Goal: Find specific page/section: Find specific page/section

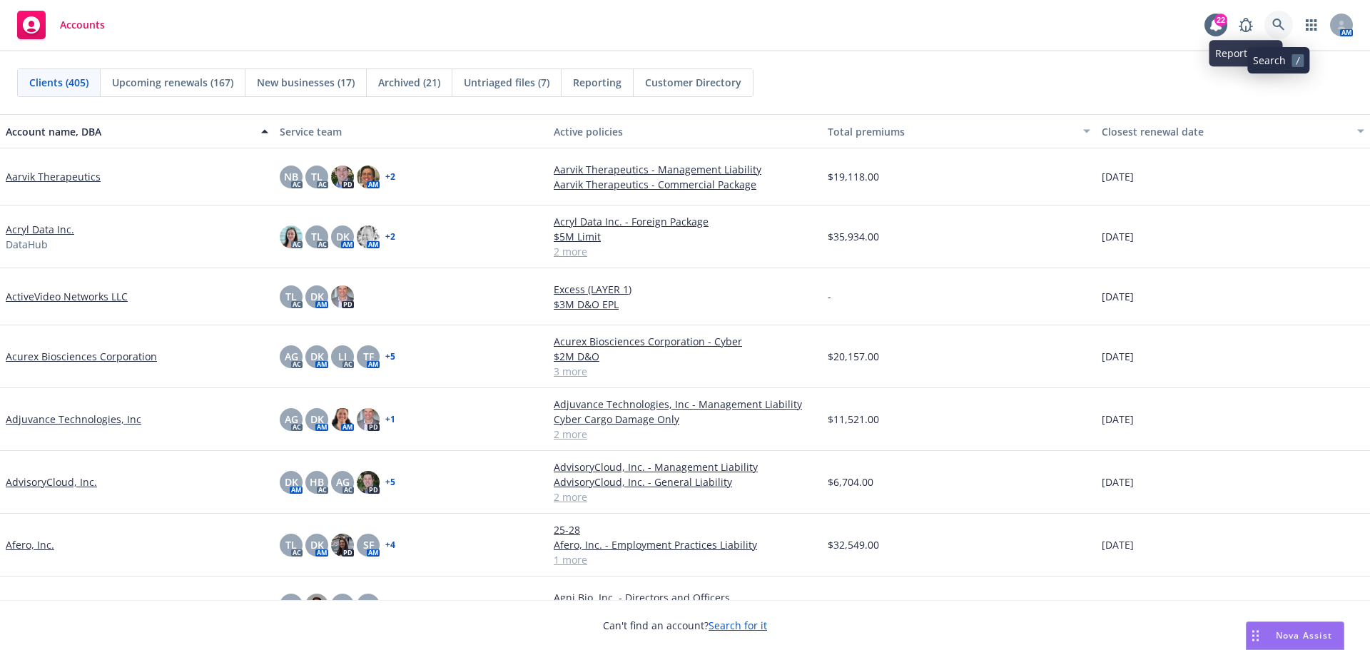
click at [1273, 24] on icon at bounding box center [1279, 25] width 12 height 12
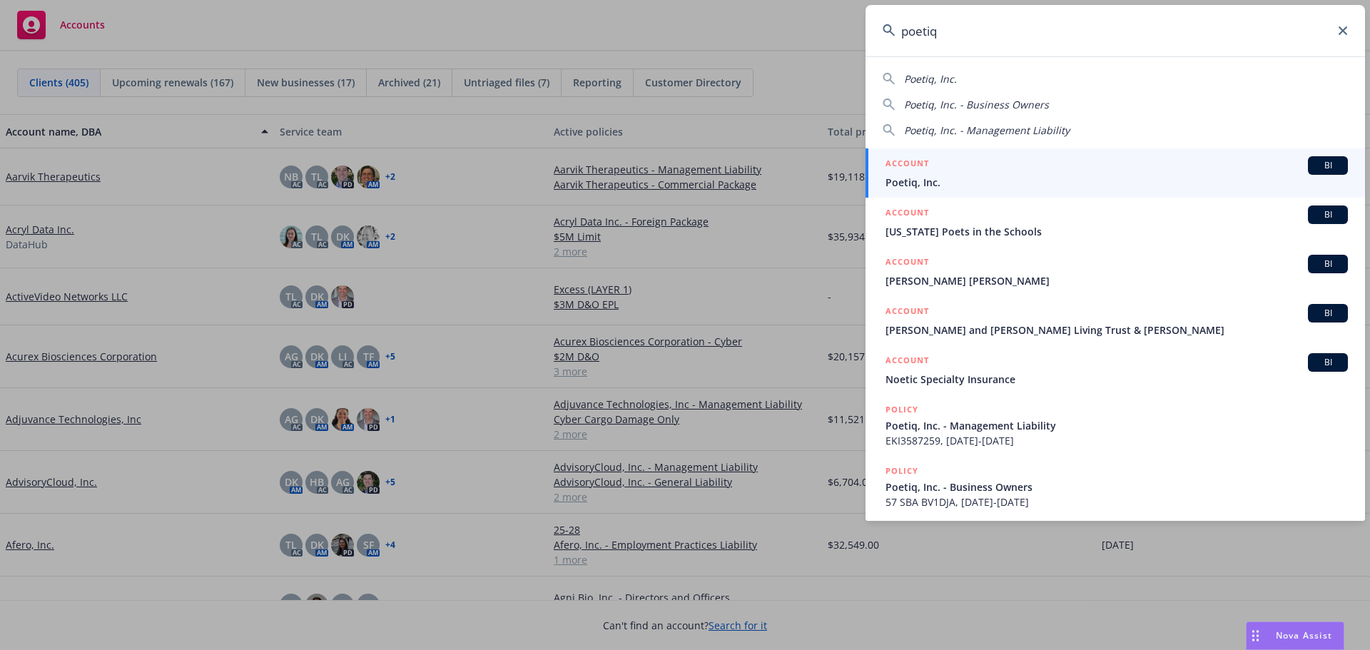
type input "poetiq"
click at [922, 182] on span "Poetiq, Inc." at bounding box center [1117, 182] width 463 height 15
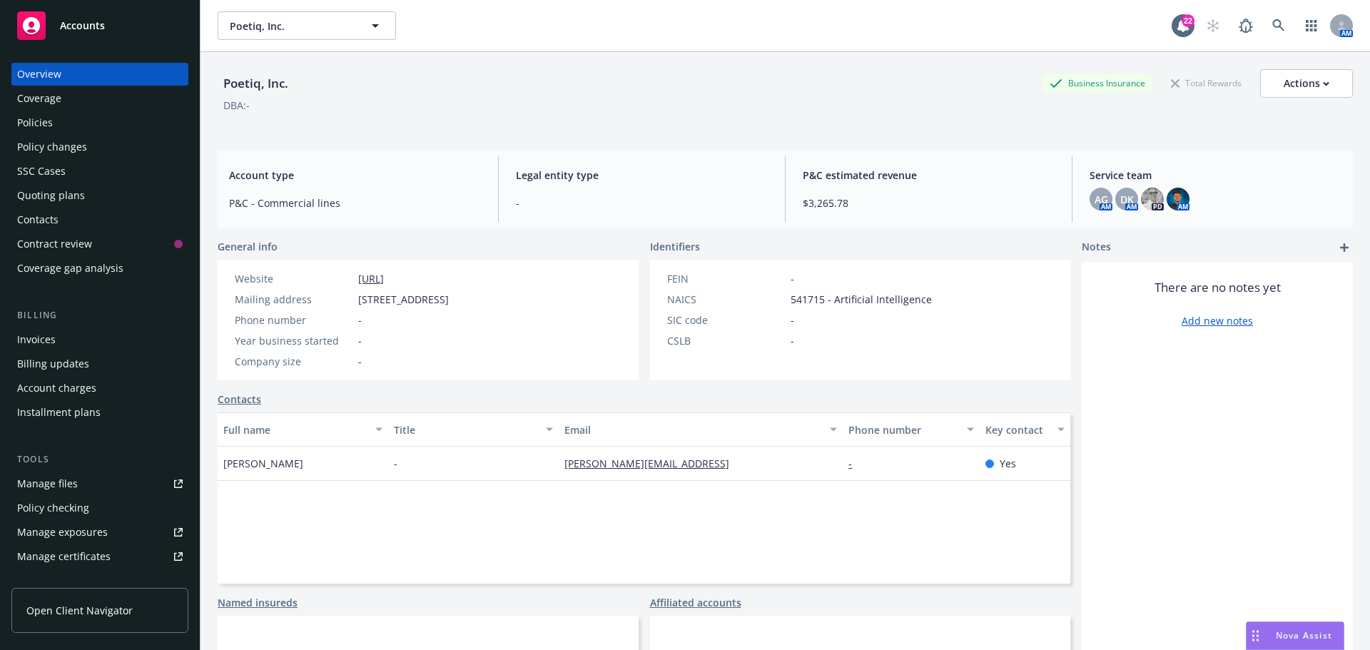
click at [54, 193] on div "Quoting plans" at bounding box center [51, 195] width 68 height 23
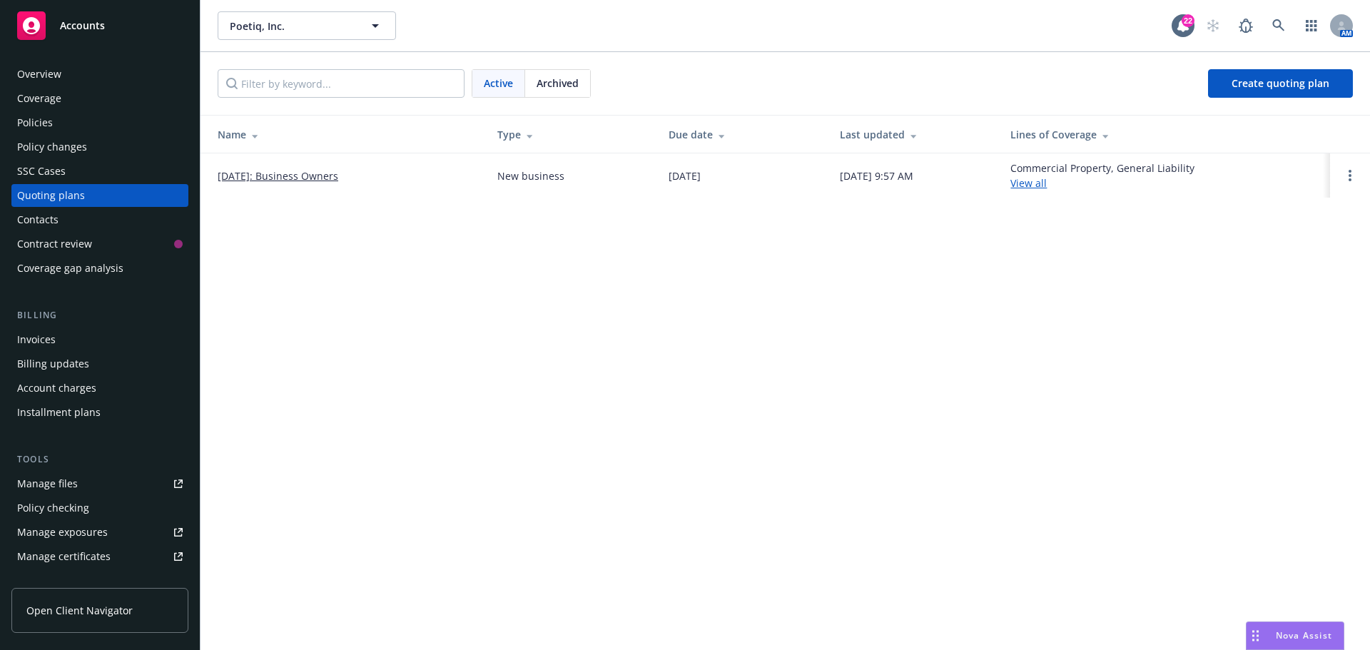
click at [55, 480] on div "Manage files" at bounding box center [47, 484] width 61 height 23
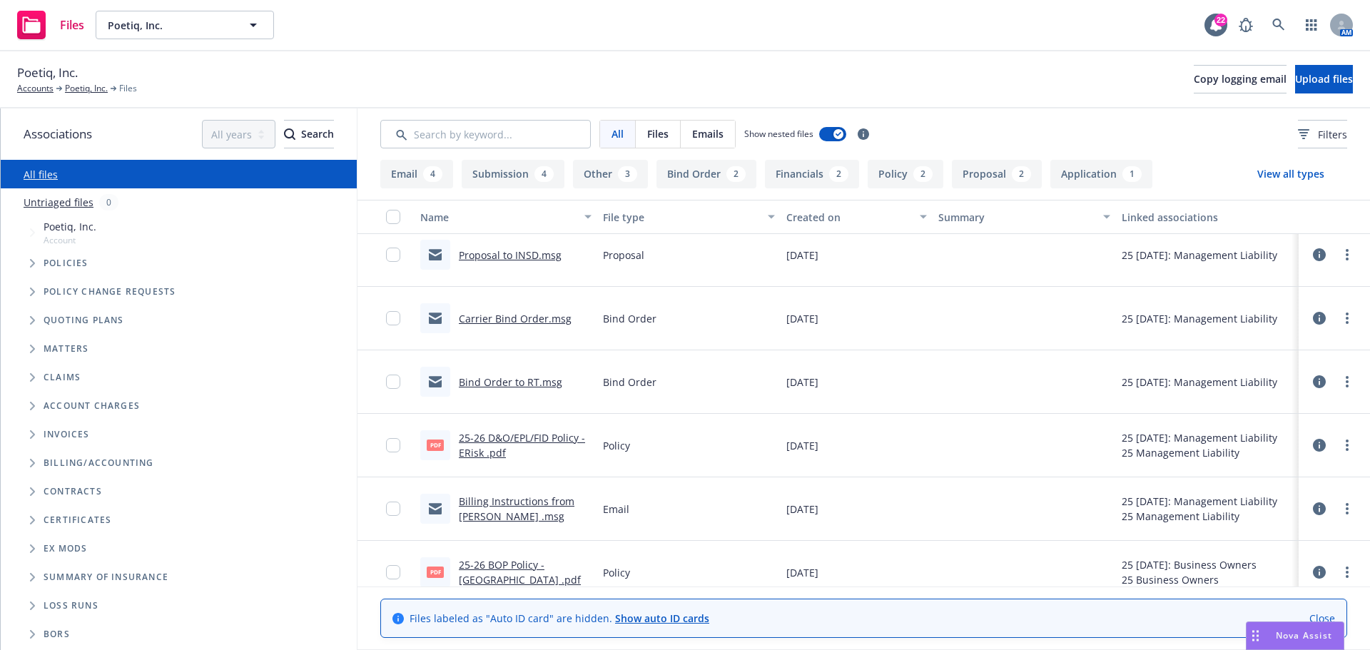
scroll to position [143, 0]
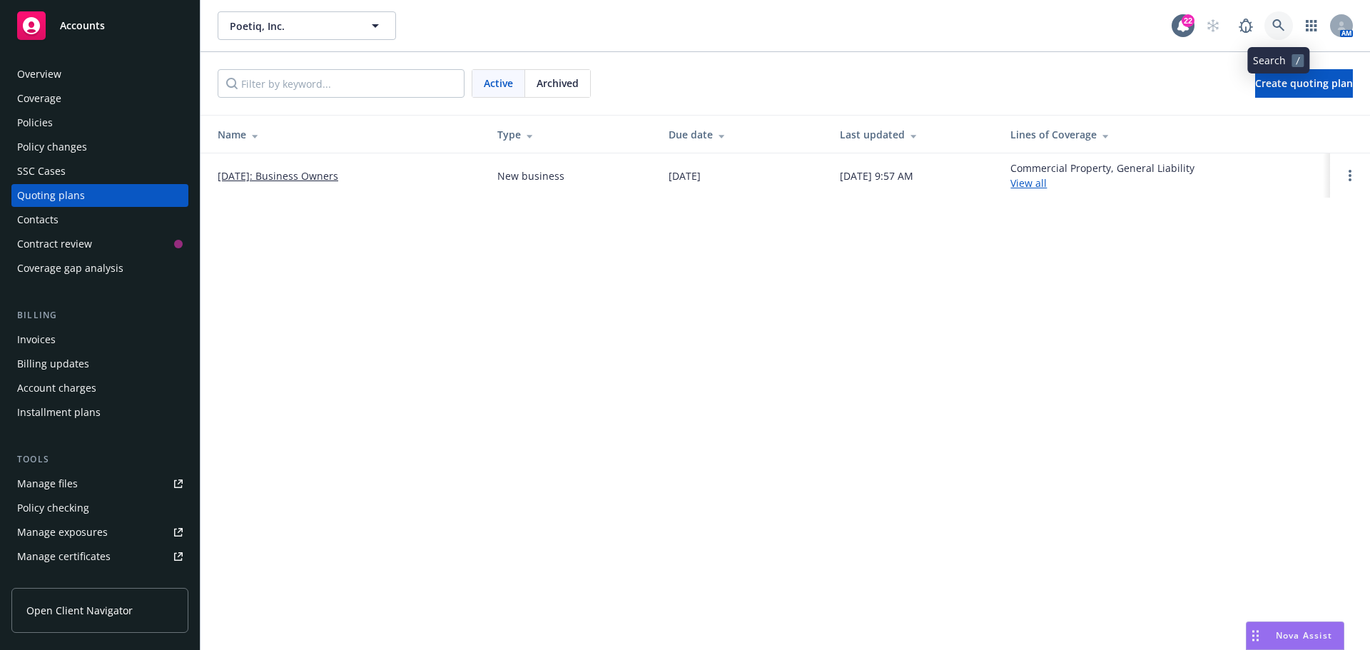
click at [1285, 29] on icon at bounding box center [1279, 25] width 13 height 13
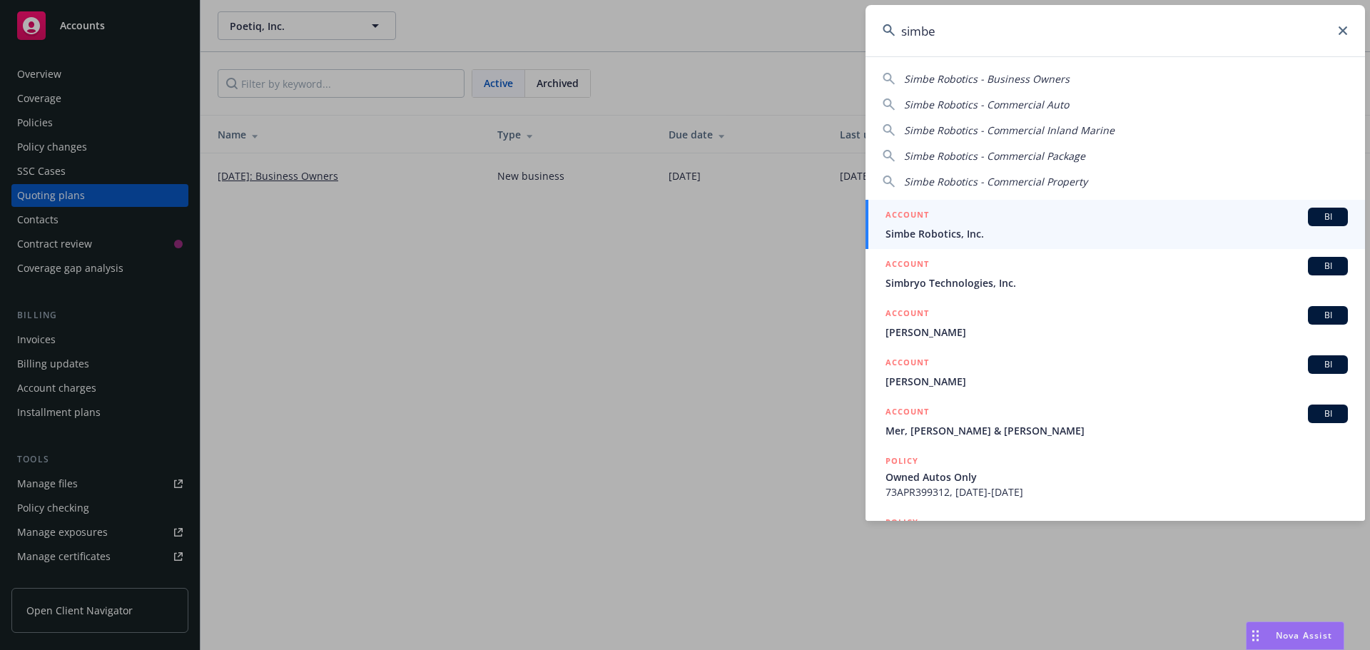
type input "simbe"
click at [953, 240] on span "Simbe Robotics, Inc." at bounding box center [1117, 233] width 463 height 15
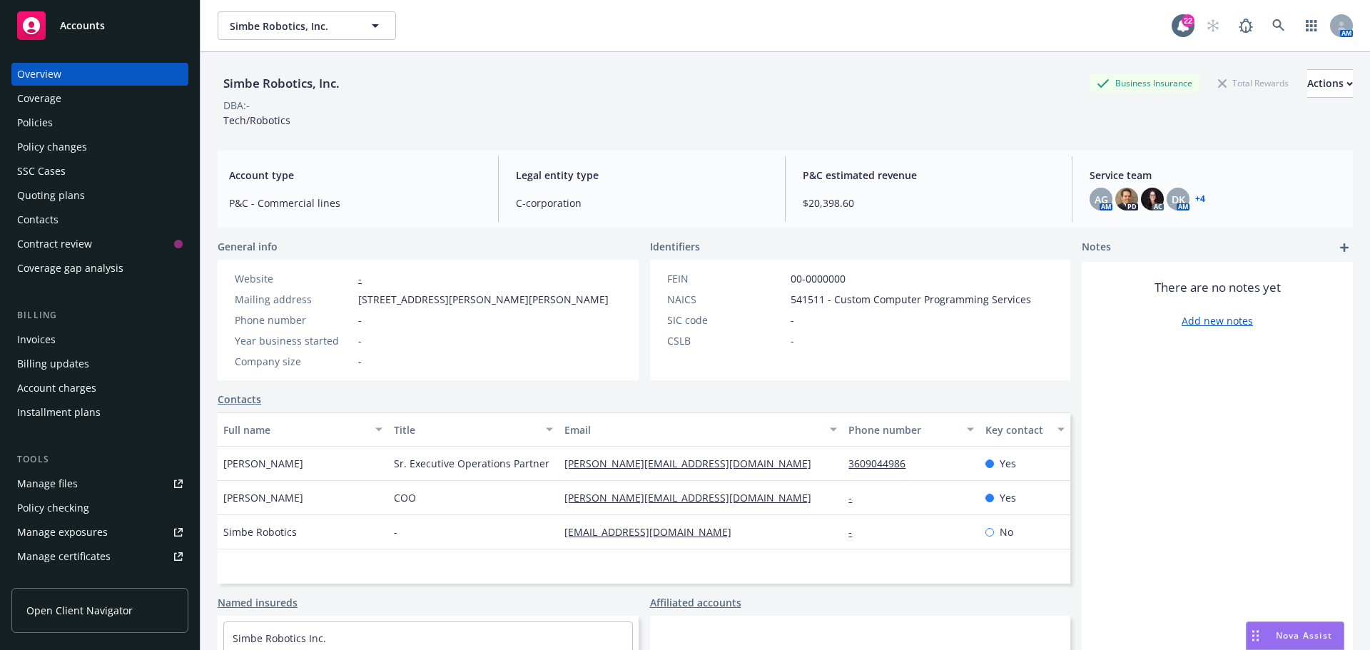
click at [42, 127] on div "Policies" at bounding box center [35, 122] width 36 height 23
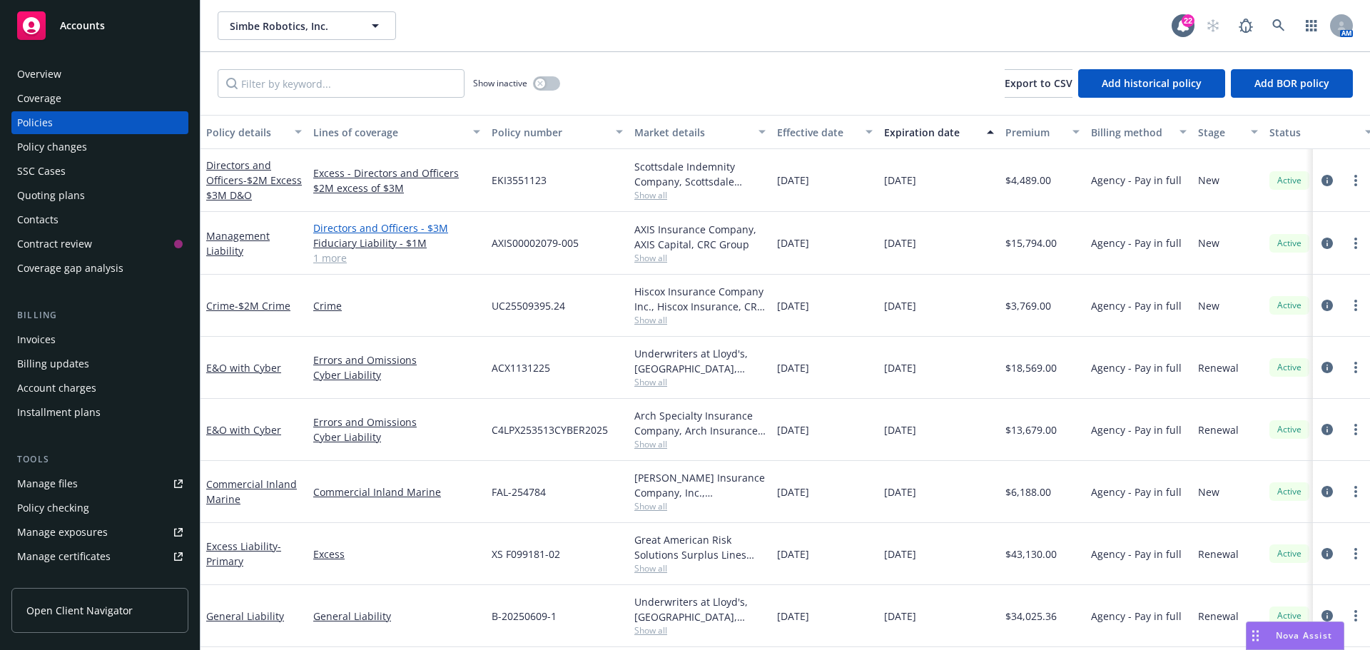
click at [353, 231] on link "Directors and Officers - $3M" at bounding box center [396, 228] width 167 height 15
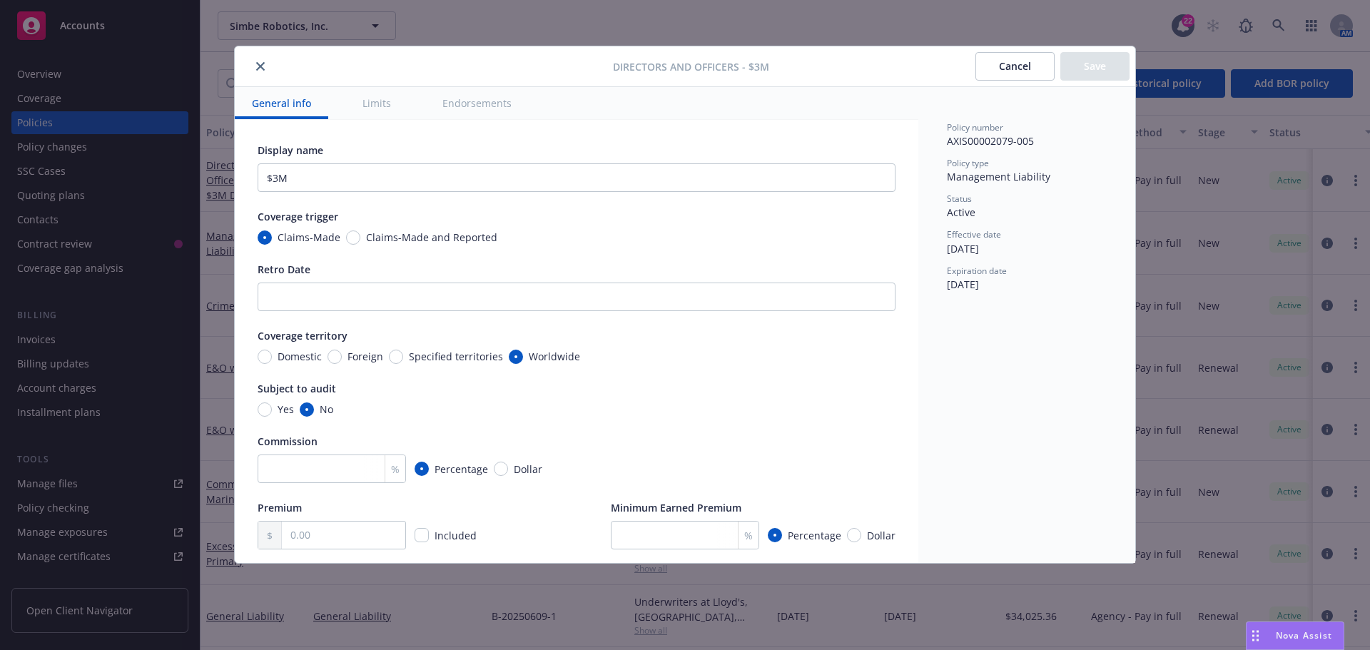
click at [253, 68] on button "close" at bounding box center [260, 66] width 17 height 17
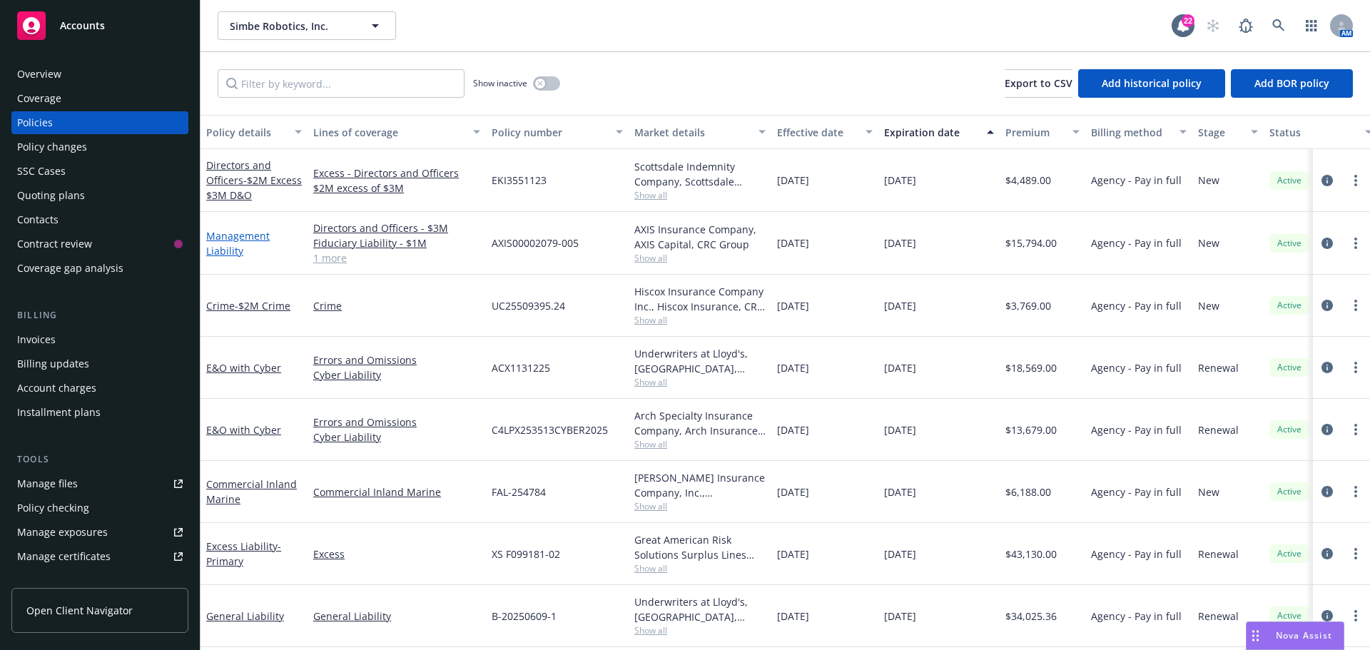
click at [236, 242] on link "Management Liability" at bounding box center [238, 243] width 64 height 29
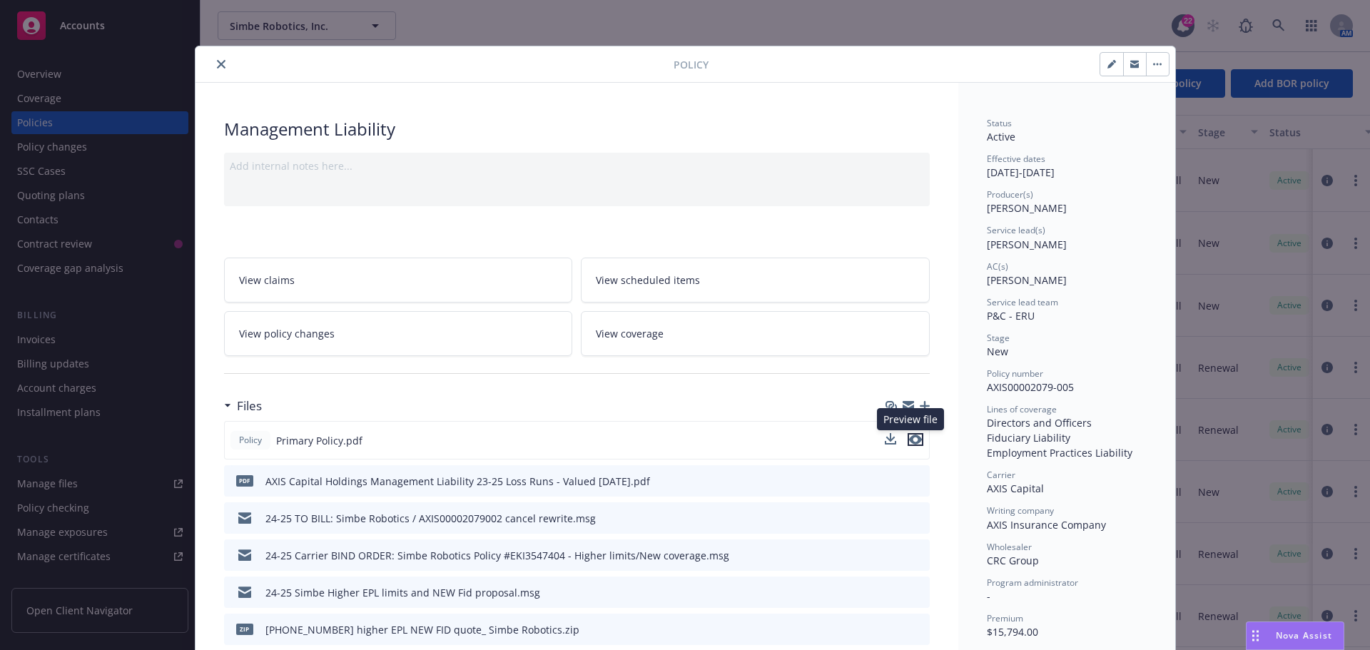
click at [914, 443] on icon "preview file" at bounding box center [915, 440] width 13 height 10
click at [217, 67] on icon "close" at bounding box center [221, 64] width 9 height 9
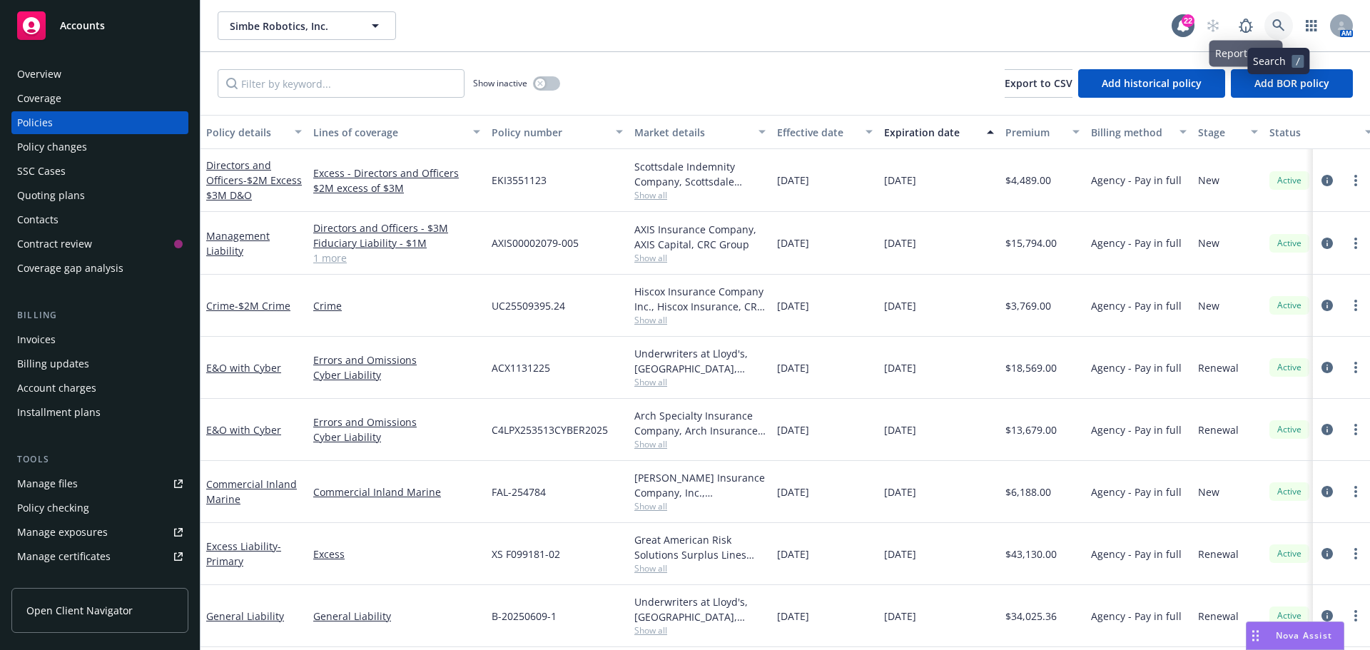
click at [1278, 24] on icon at bounding box center [1279, 25] width 13 height 13
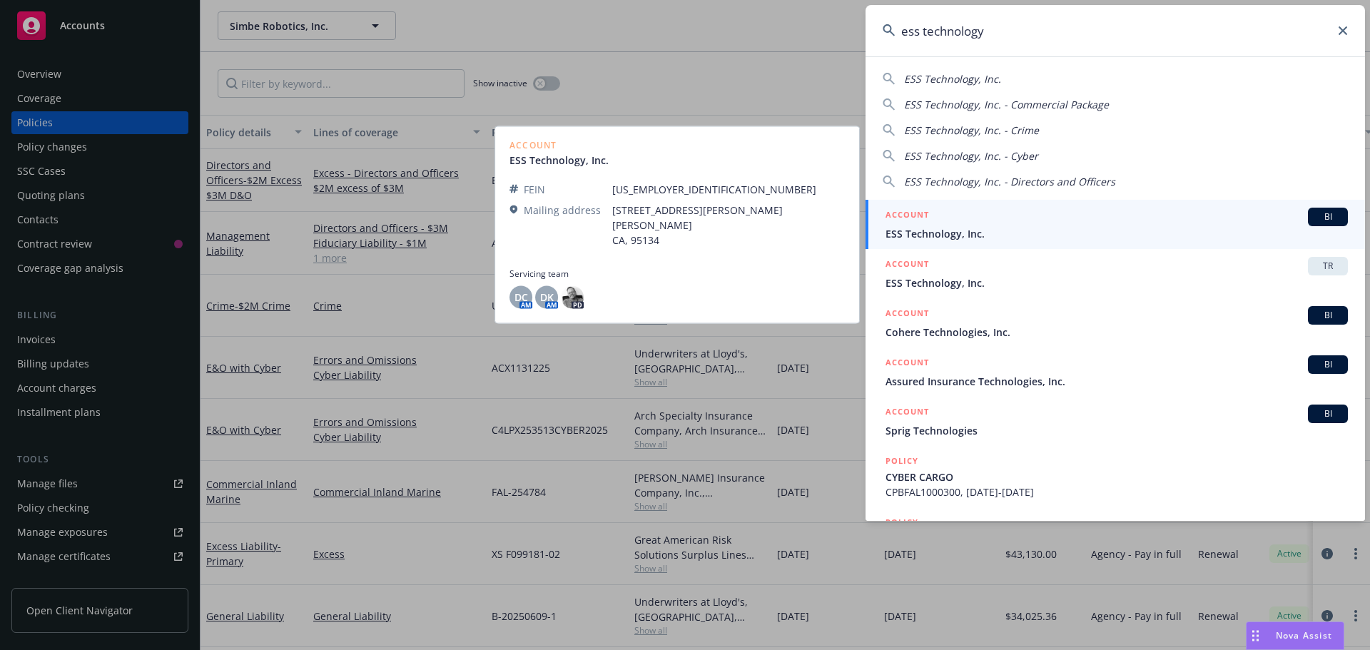
type input "ess technology"
click at [931, 233] on span "ESS Technology, Inc." at bounding box center [1117, 233] width 463 height 15
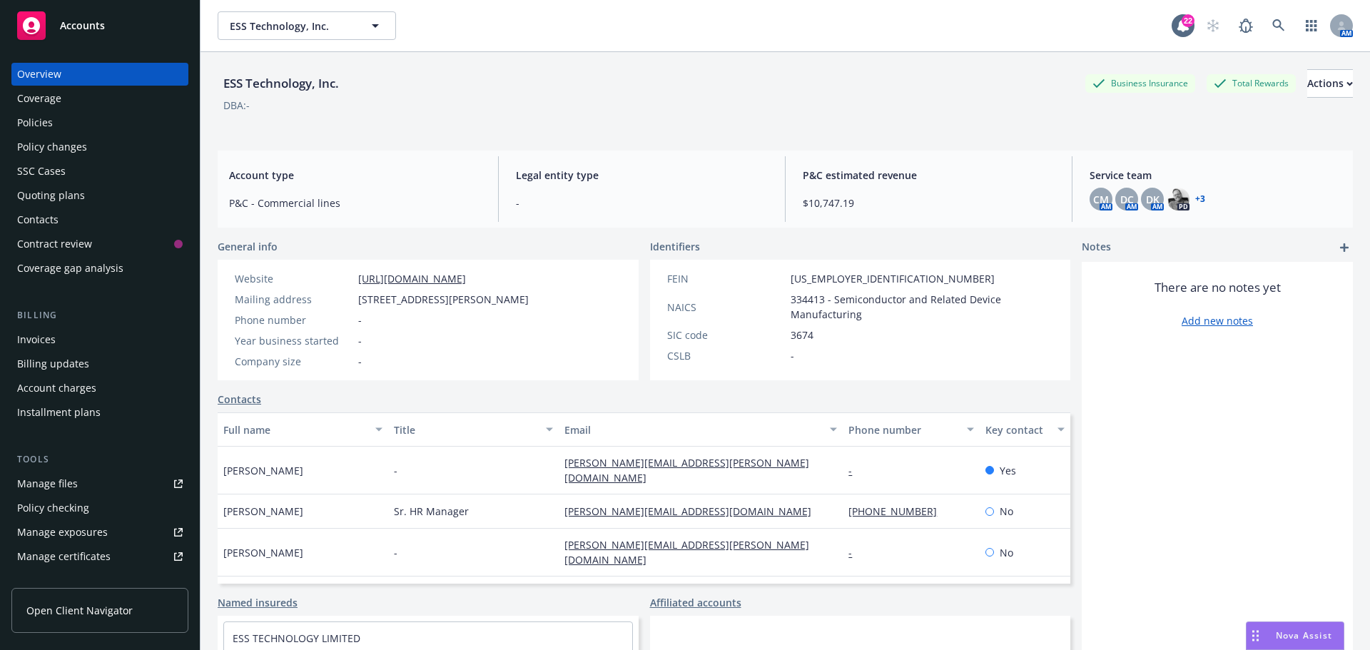
click at [1201, 199] on div "CM AM DC AM DK AM PD + 3" at bounding box center [1216, 199] width 252 height 23
click at [1196, 199] on link "+ 3" at bounding box center [1201, 199] width 10 height 9
